Goal: Transaction & Acquisition: Book appointment/travel/reservation

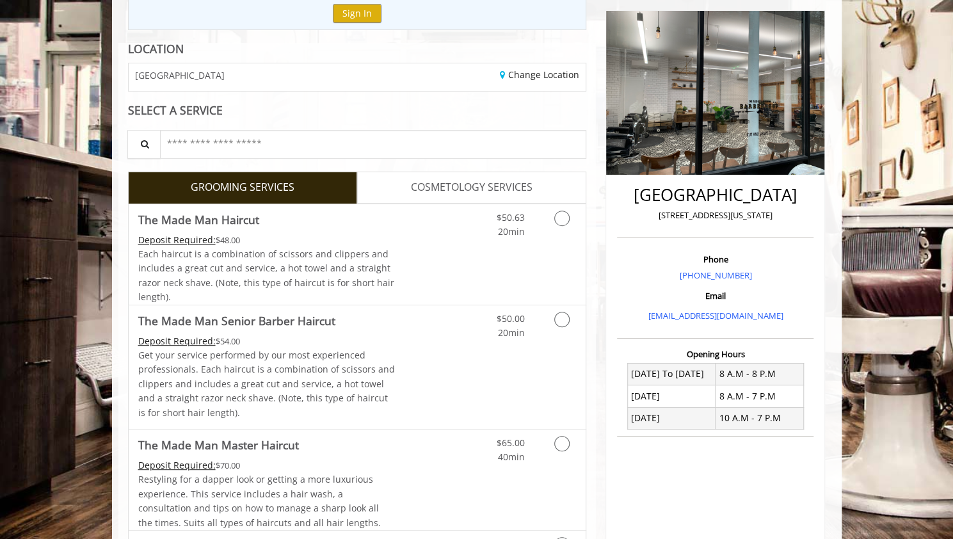
scroll to position [160, 0]
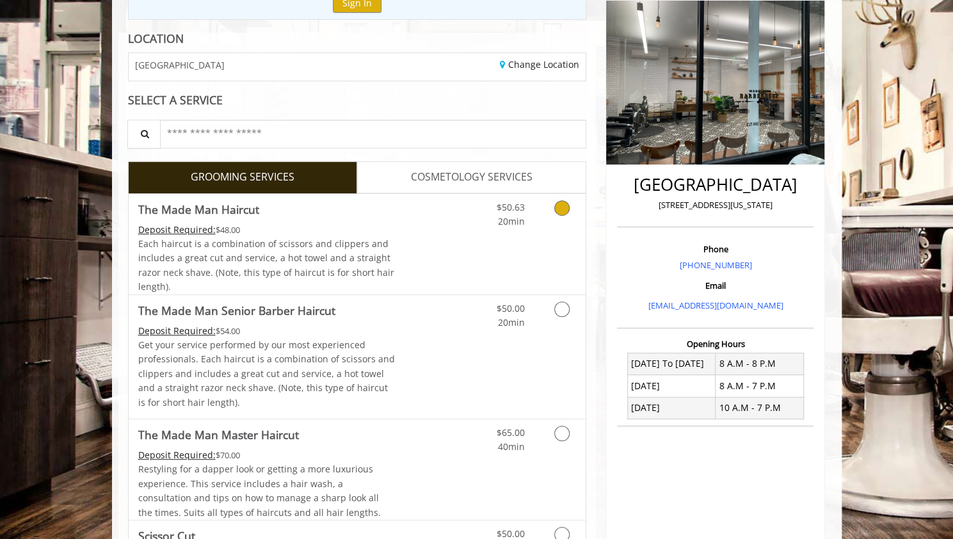
click at [556, 198] on link "Grooming services" at bounding box center [559, 211] width 33 height 35
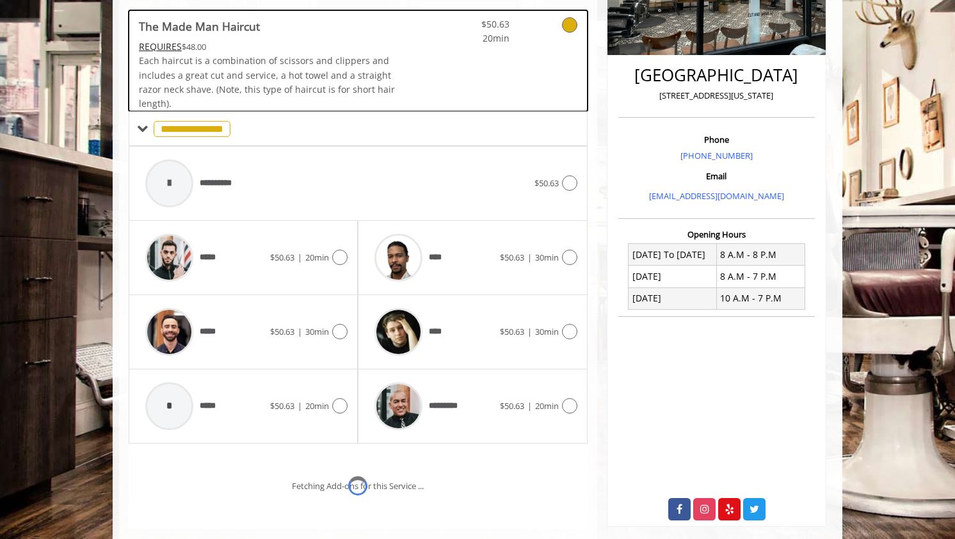
scroll to position [306, 0]
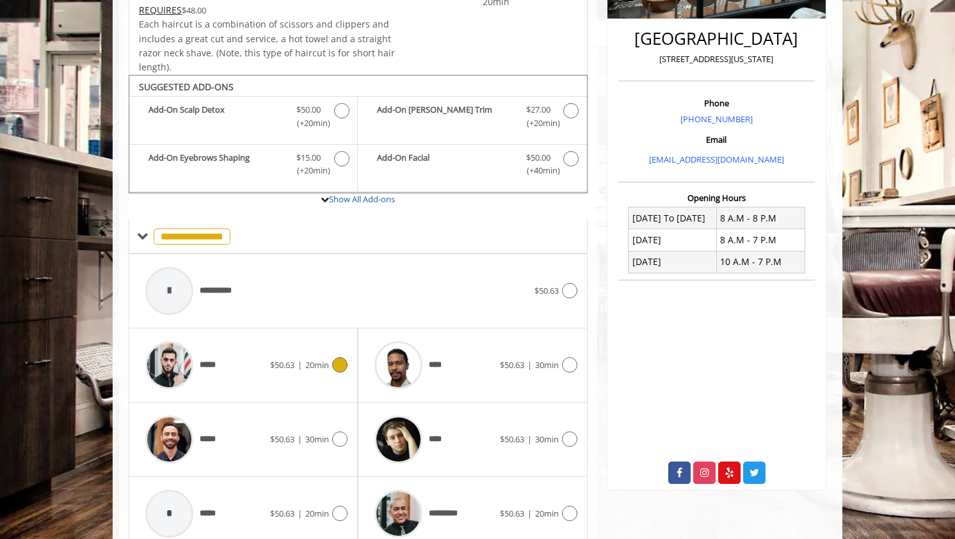
click at [335, 353] on div "***** $50.63 | 20min" at bounding box center [243, 365] width 209 height 61
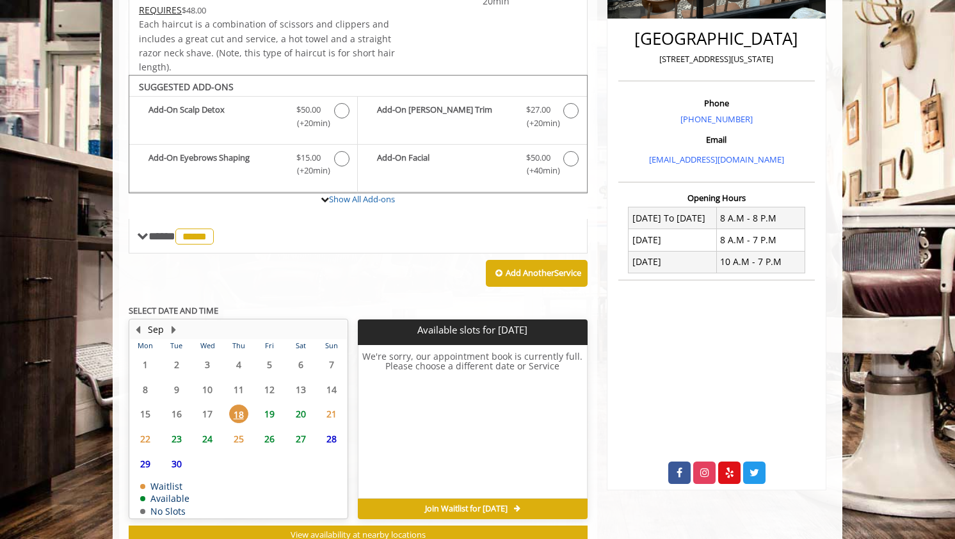
click at [269, 410] on span "19" at bounding box center [269, 414] width 19 height 19
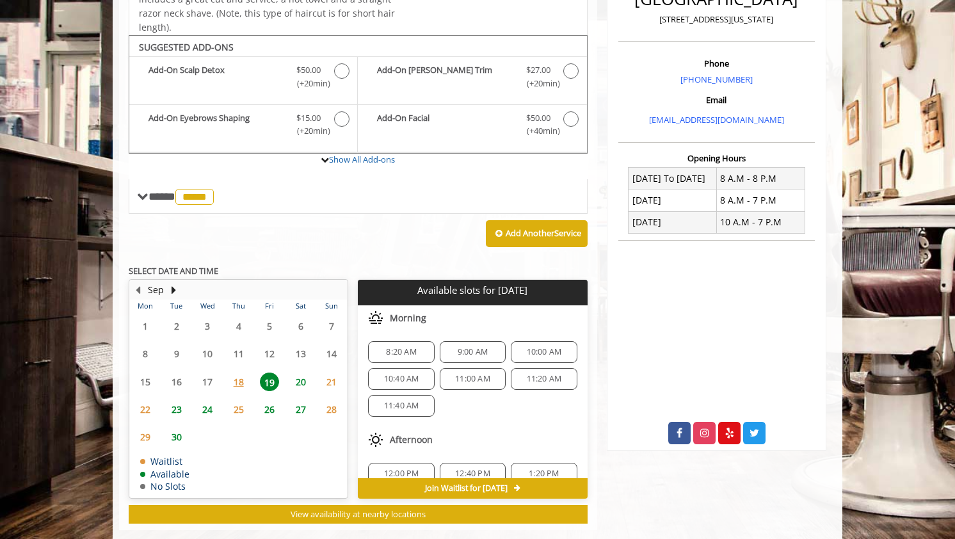
scroll to position [365, 0]
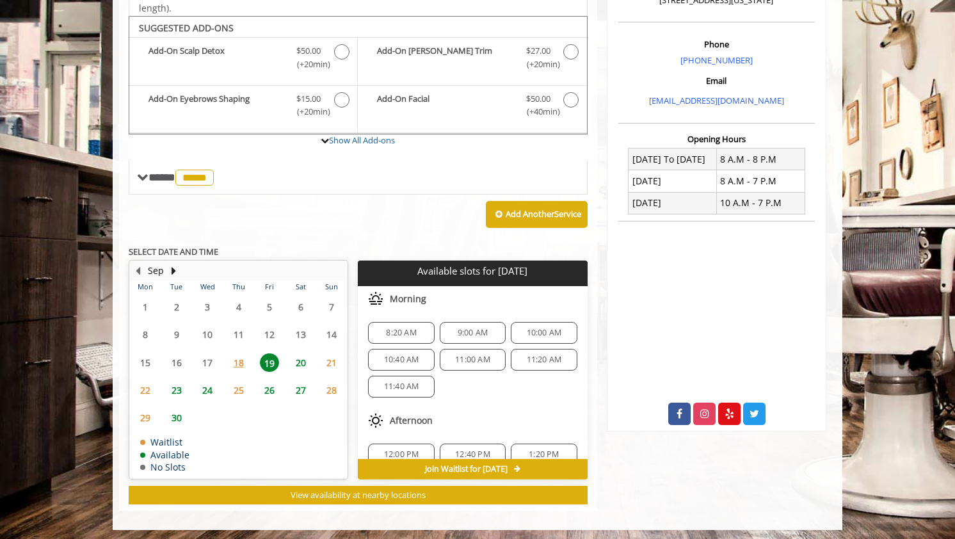
click at [540, 328] on span "10:00 AM" at bounding box center [544, 333] width 35 height 10
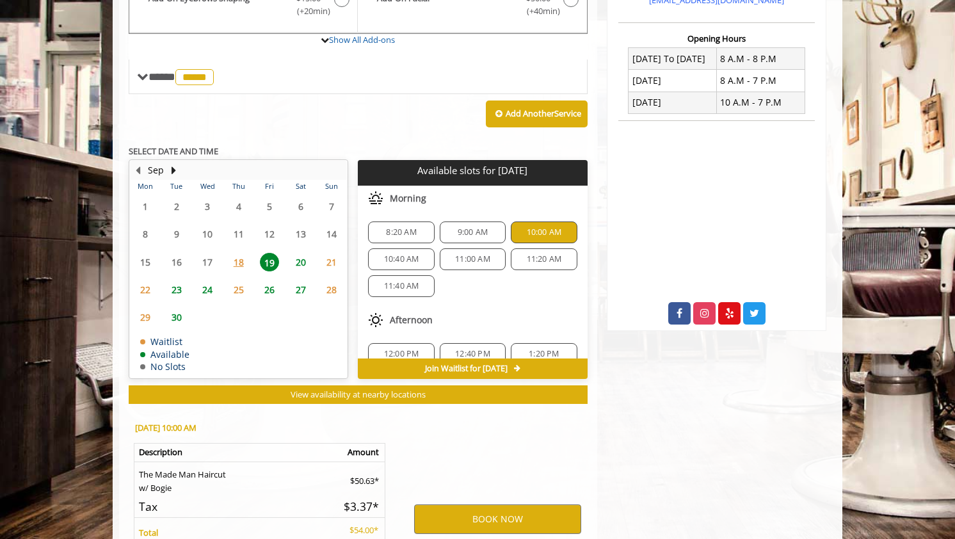
scroll to position [595, 0]
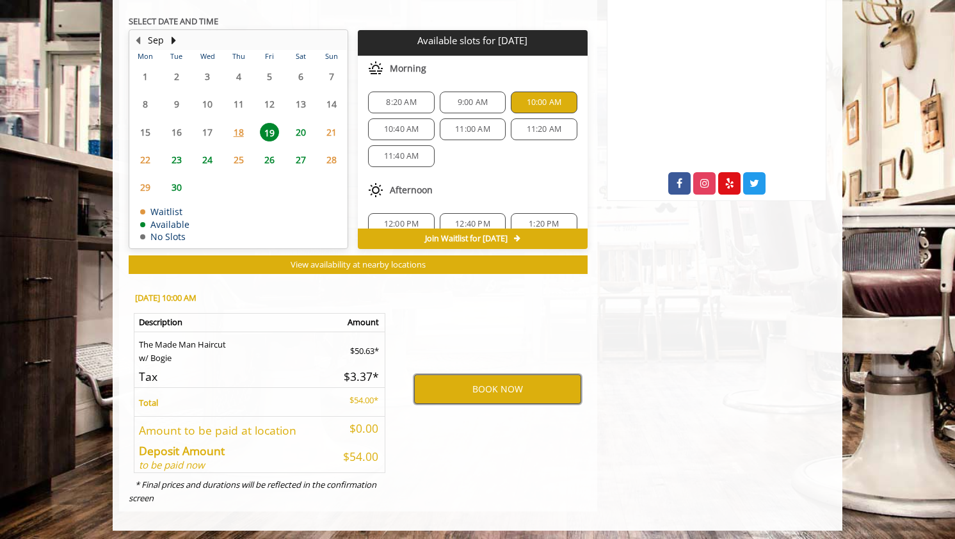
click at [474, 377] on button "BOOK NOW" at bounding box center [497, 388] width 167 height 29
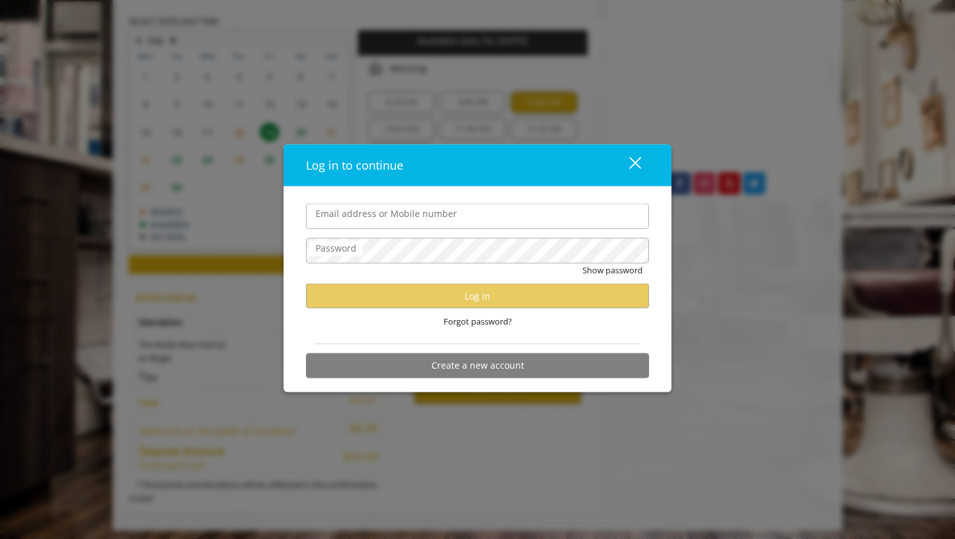
type input "**********"
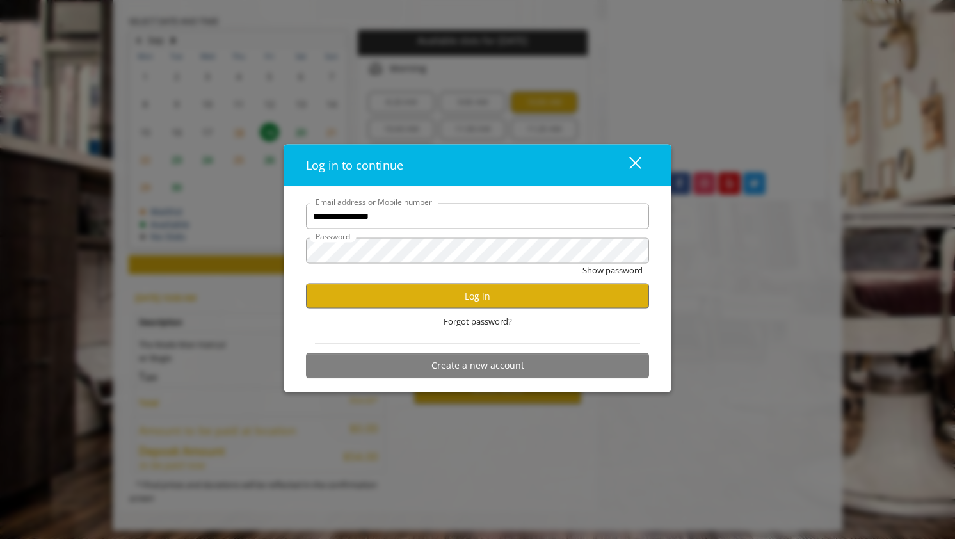
scroll to position [0, 0]
click at [497, 293] on button "Log in" at bounding box center [477, 296] width 343 height 25
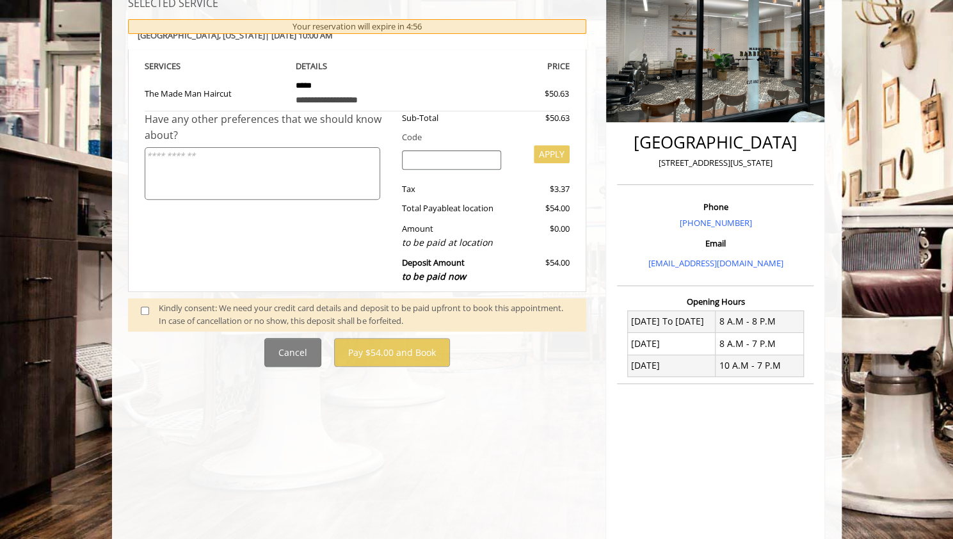
scroll to position [205, 0]
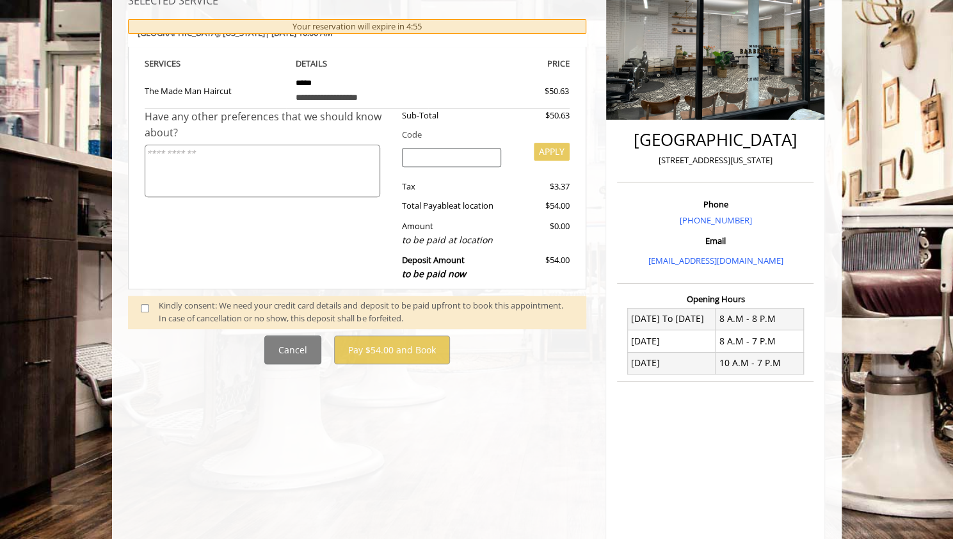
click at [152, 314] on span at bounding box center [150, 312] width 38 height 27
click at [149, 309] on span at bounding box center [150, 312] width 38 height 27
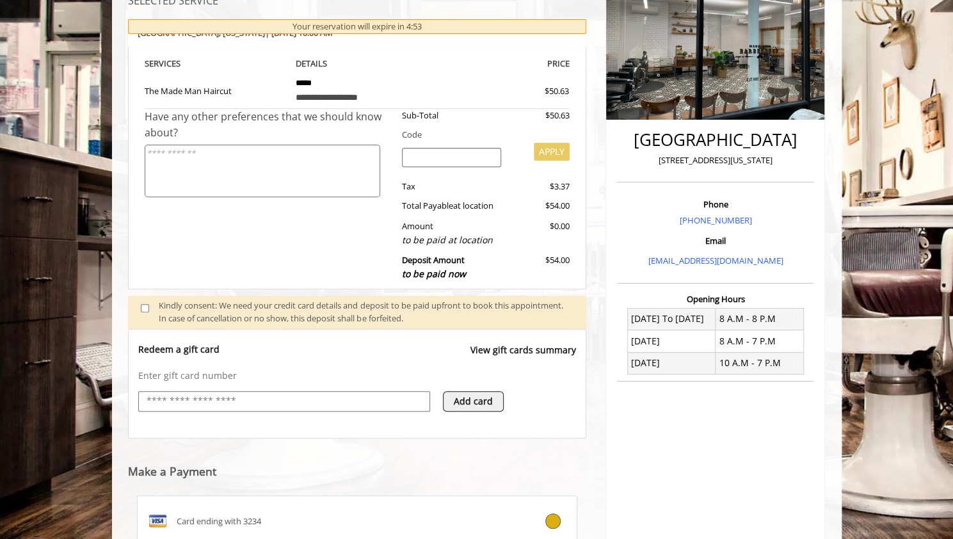
scroll to position [289, 0]
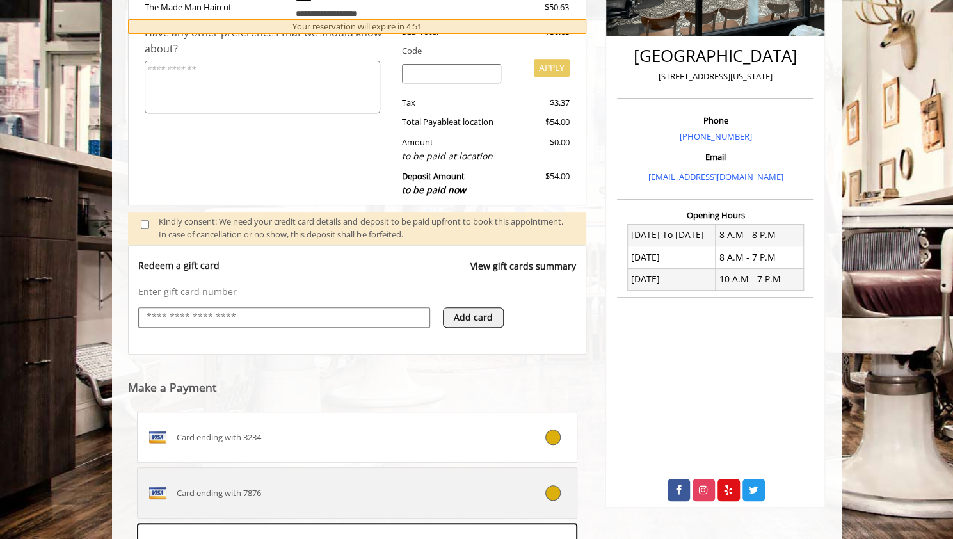
click at [395, 495] on div "Card ending with 7876" at bounding box center [321, 493] width 366 height 20
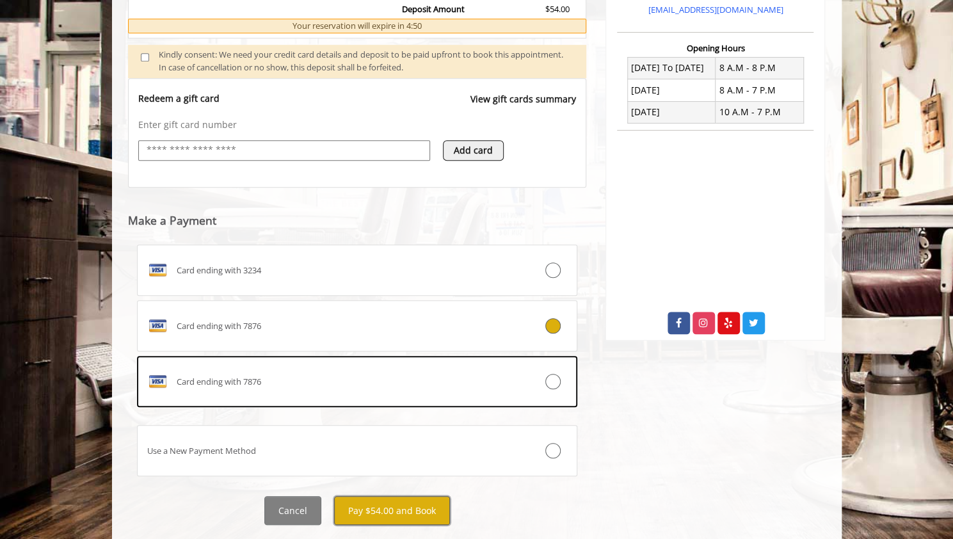
click at [383, 513] on button "Pay $54.00 and Book" at bounding box center [392, 510] width 116 height 29
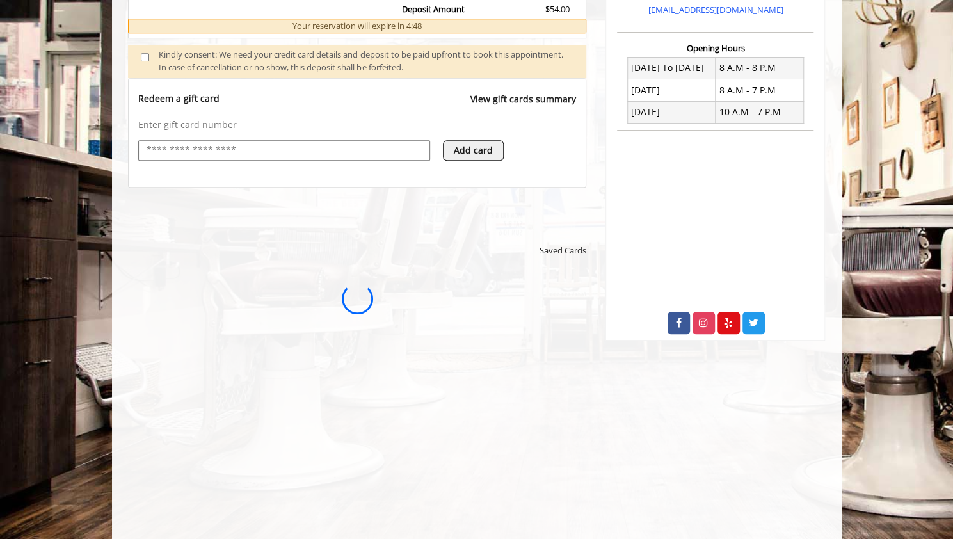
scroll to position [0, 0]
